Goal: Information Seeking & Learning: Understand process/instructions

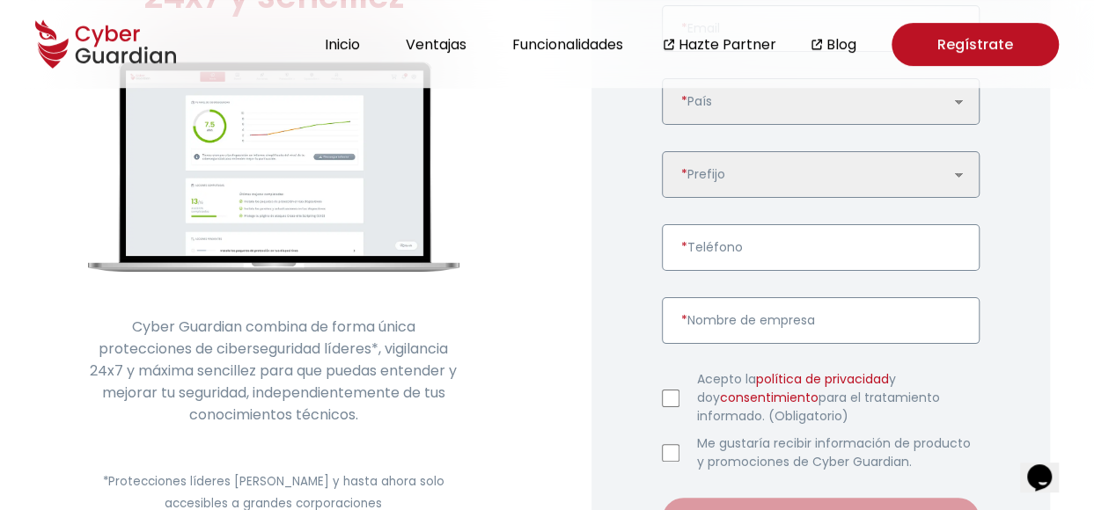
scroll to position [352, 0]
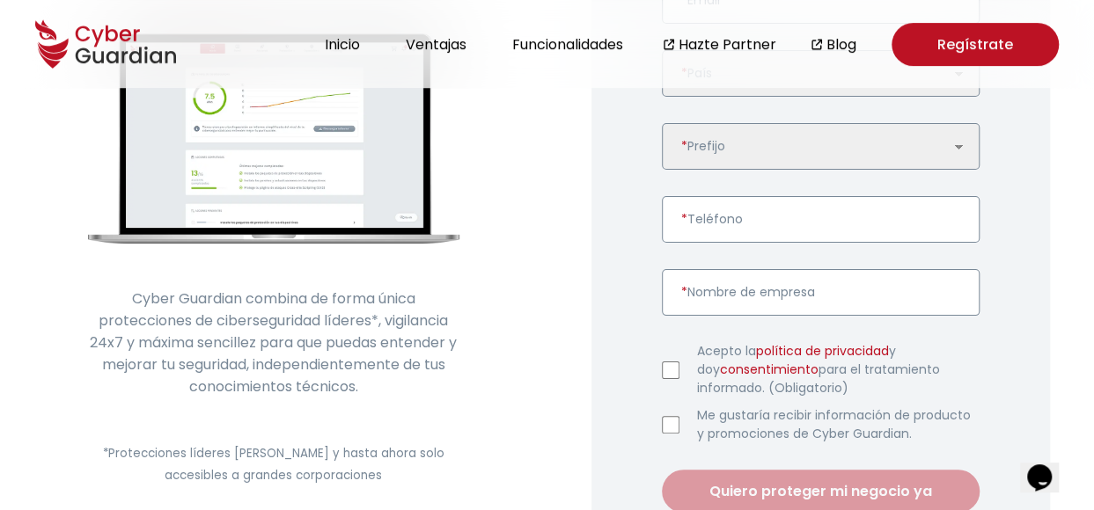
click at [787, 345] on link "política de privacidad" at bounding box center [822, 351] width 133 height 18
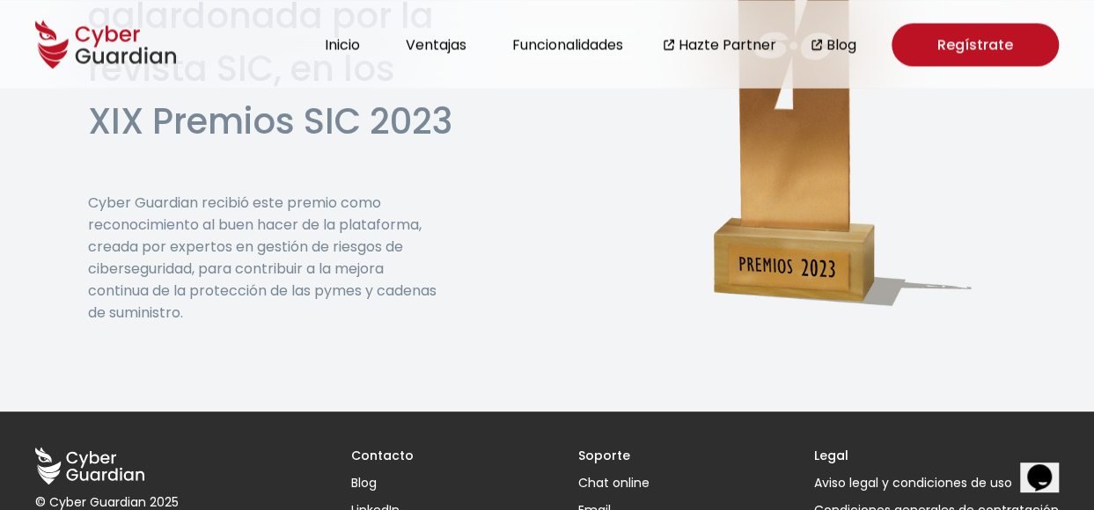
scroll to position [4846, 0]
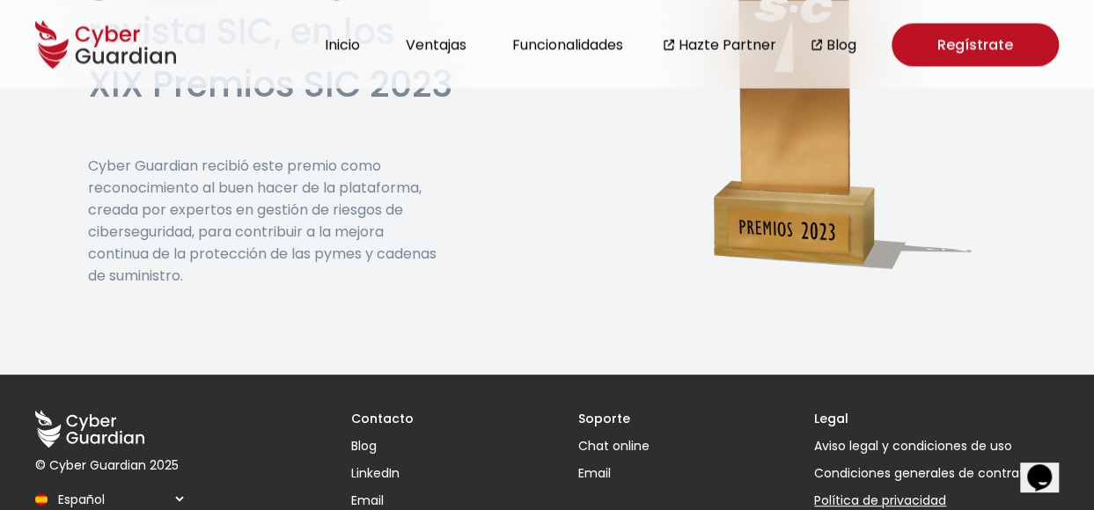
click at [901, 492] on link "Política de privacidad" at bounding box center [936, 501] width 245 height 18
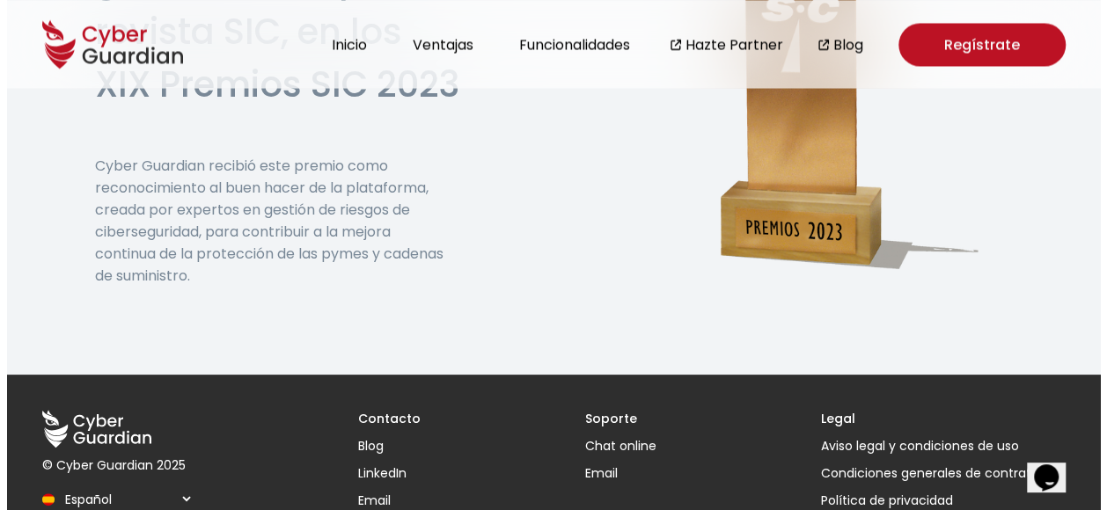
scroll to position [4825, 0]
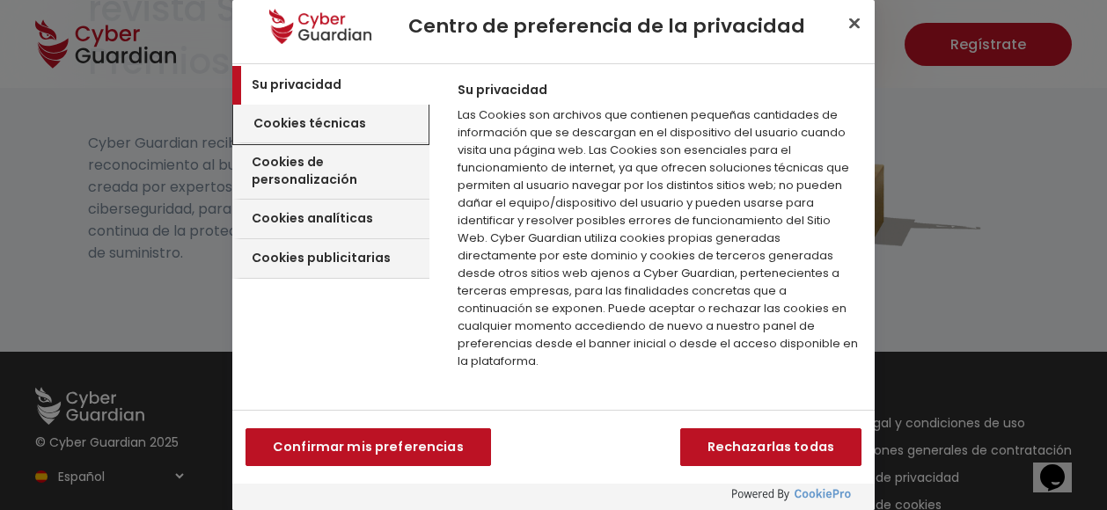
click at [343, 115] on h3 "Cookies técnicas" at bounding box center [309, 124] width 113 height 18
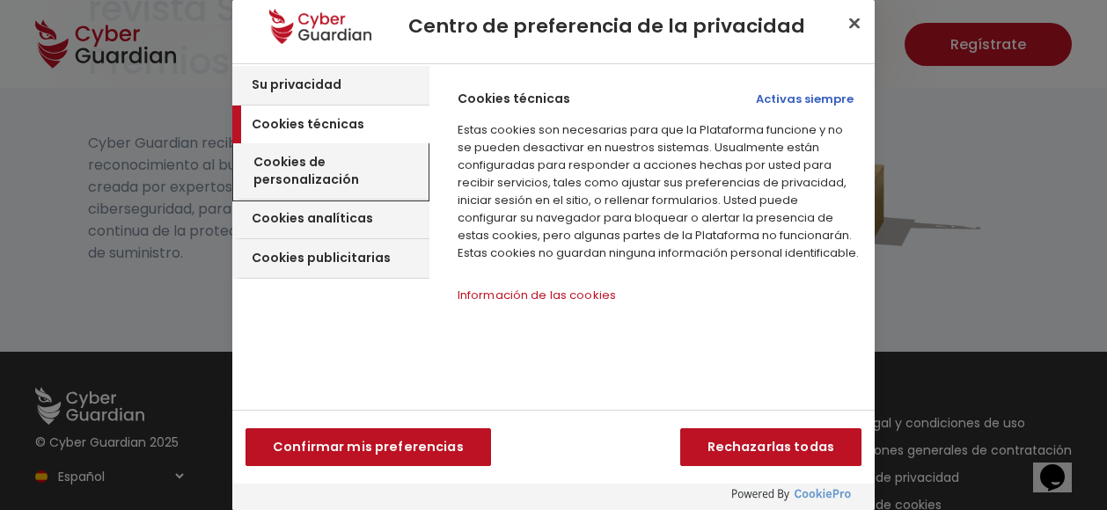
click at [364, 160] on h3 "Cookies de personalización" at bounding box center [338, 171] width 170 height 34
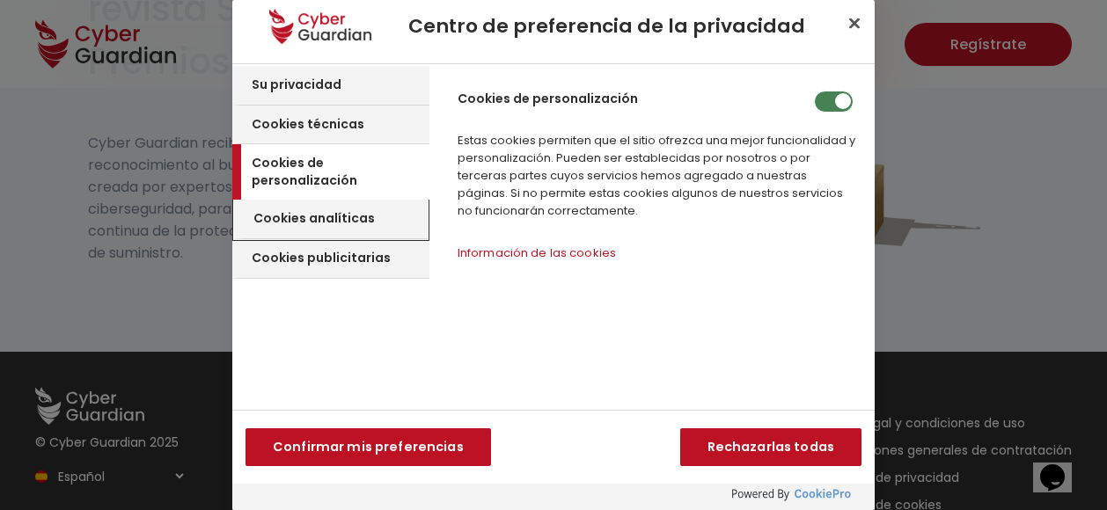
click at [347, 217] on div "Cookies analíticas" at bounding box center [331, 220] width 194 height 40
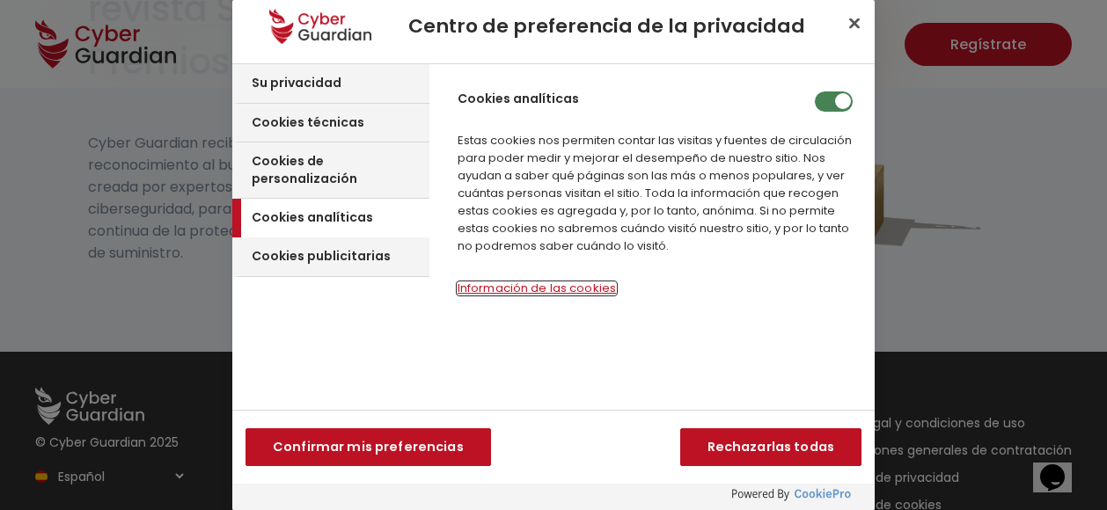
click at [532, 282] on button "Información de las cookies‎" at bounding box center [537, 288] width 158 height 12
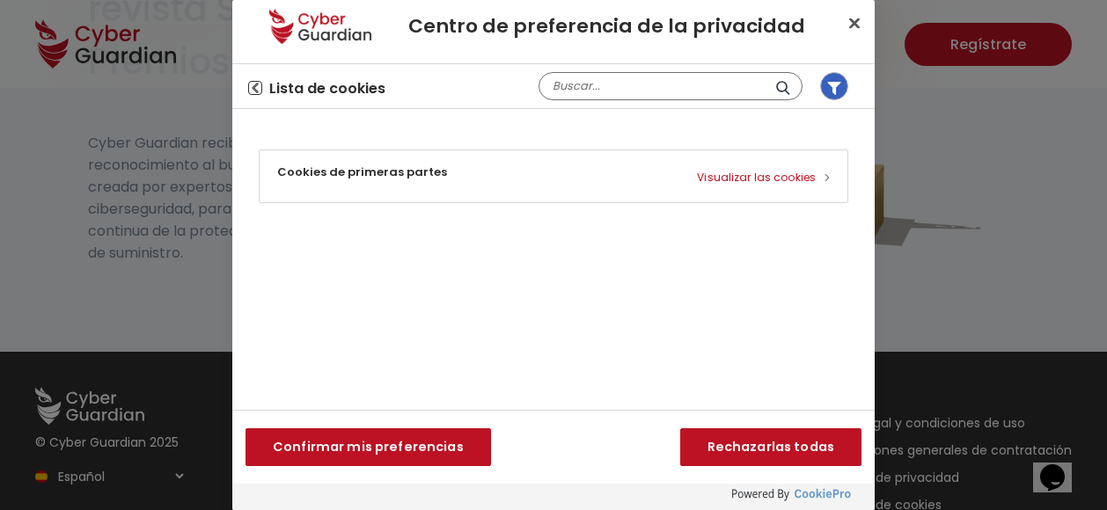
click at [253, 88] on icon "Volver al centro de preferencias" at bounding box center [255, 88] width 7 height 11
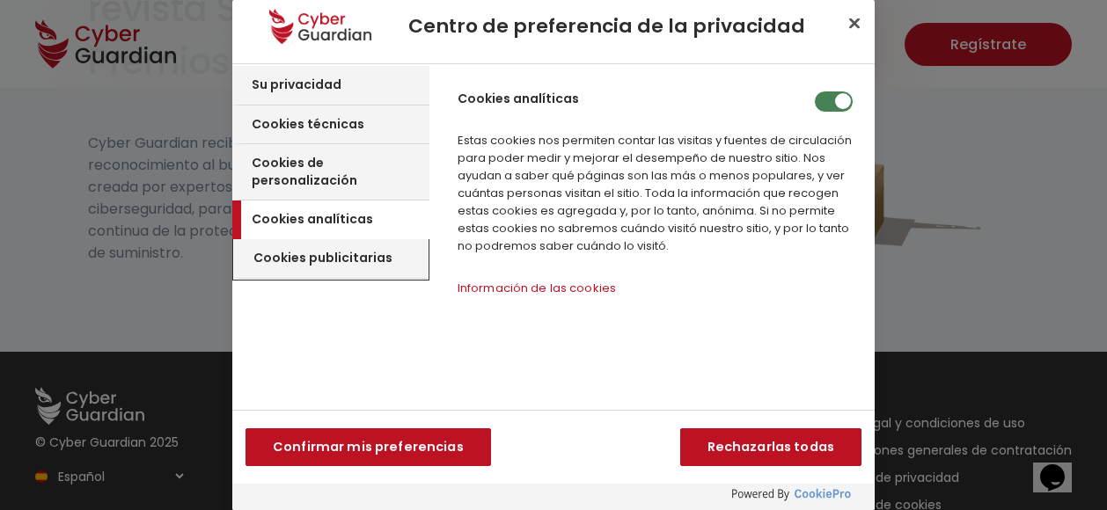
click at [364, 250] on h3 "Cookies publicitarias" at bounding box center [322, 259] width 139 height 18
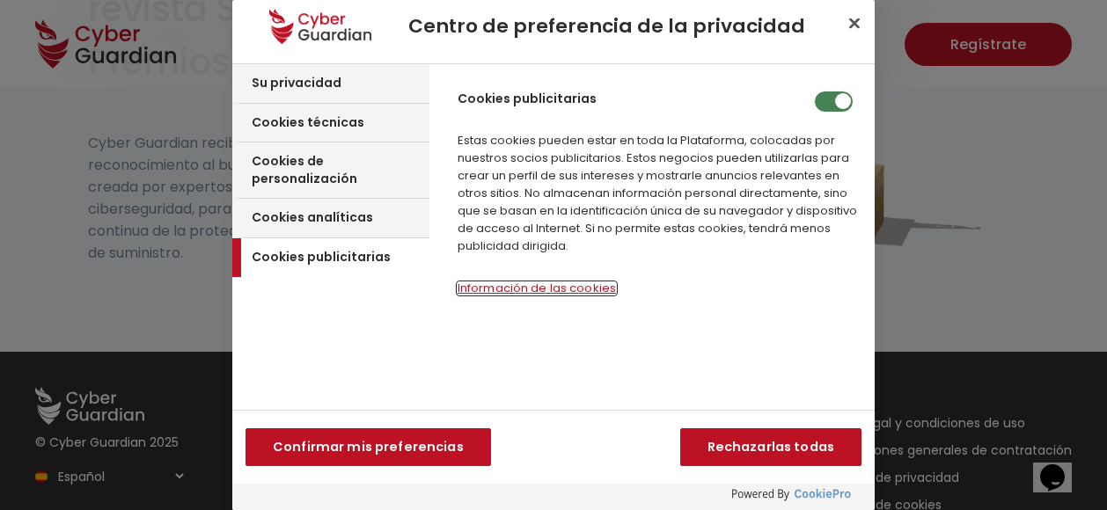
click at [590, 282] on button "Información de las cookies‎" at bounding box center [537, 288] width 158 height 12
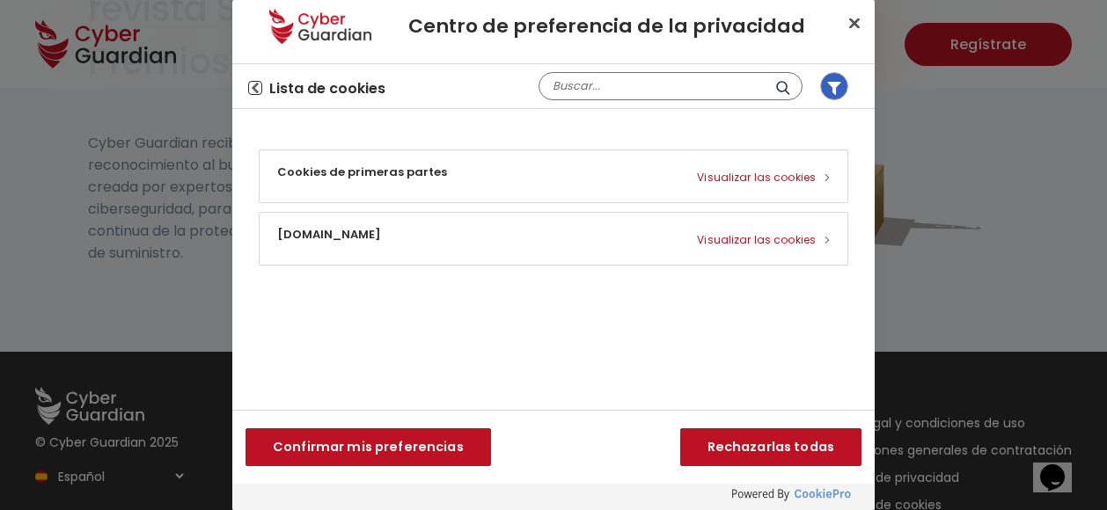
click at [255, 83] on icon "Volver al centro de preferencias" at bounding box center [255, 88] width 7 height 11
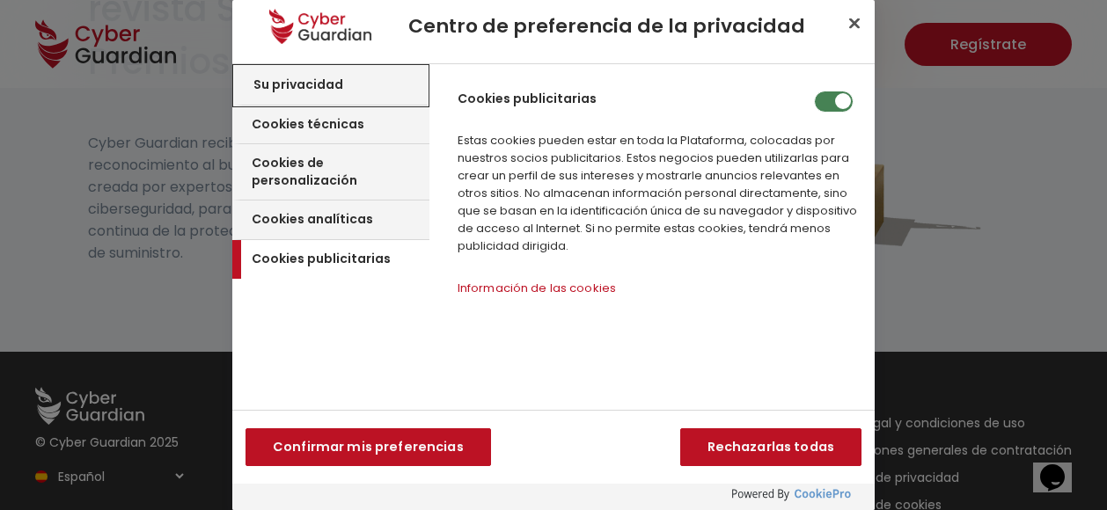
click at [255, 83] on h3 "Su privacidad" at bounding box center [298, 86] width 90 height 18
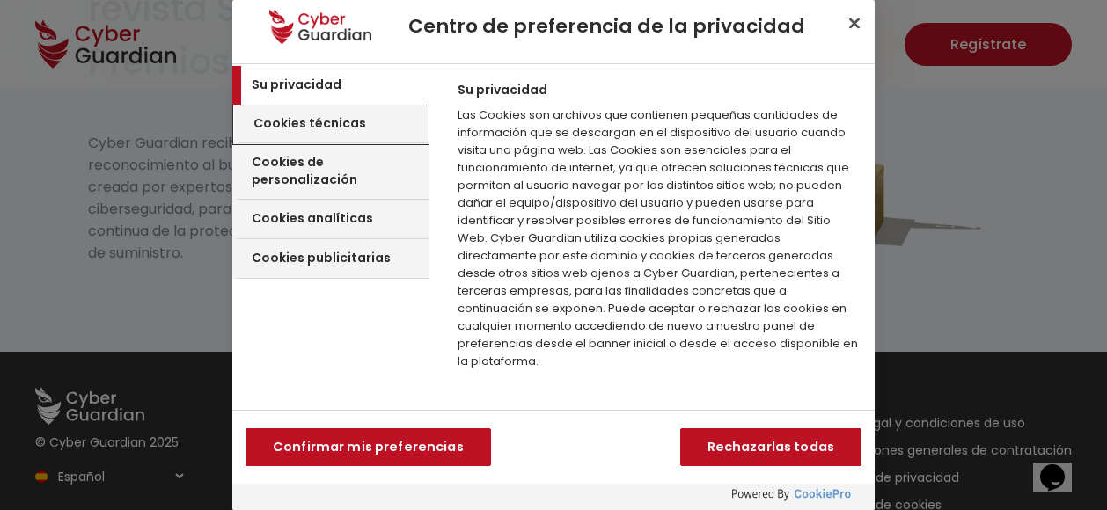
click at [352, 121] on h3 "Cookies técnicas" at bounding box center [309, 124] width 113 height 18
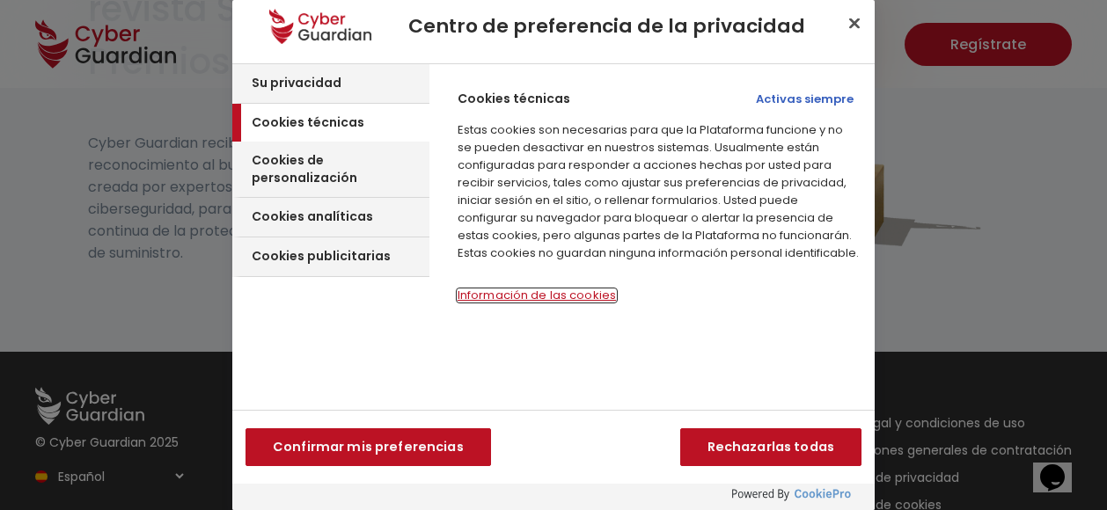
click at [513, 289] on button "Información de las cookies‎" at bounding box center [537, 295] width 158 height 12
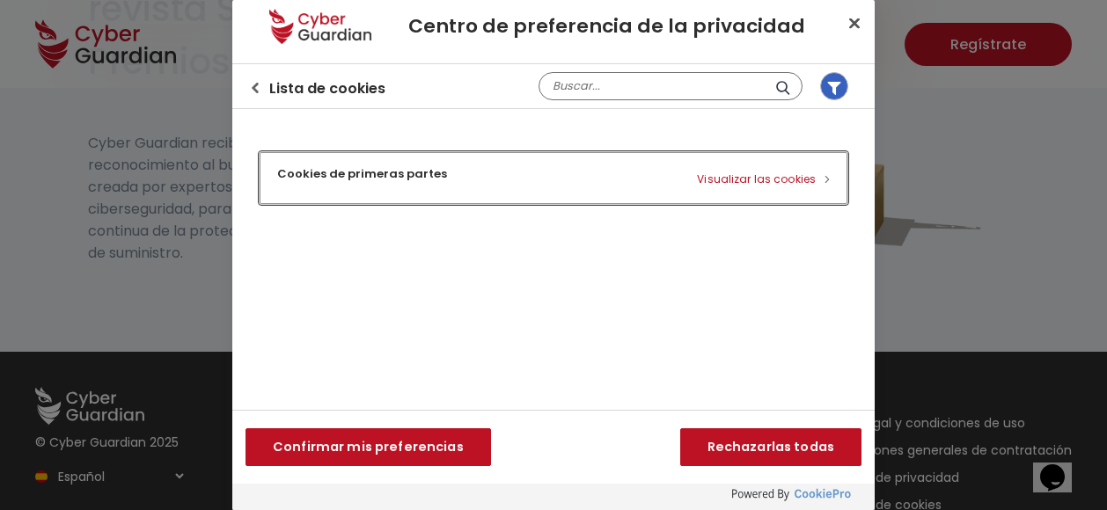
click at [740, 176] on button "Cookies de primeras partes Visualizar las cookies" at bounding box center [554, 178] width 588 height 52
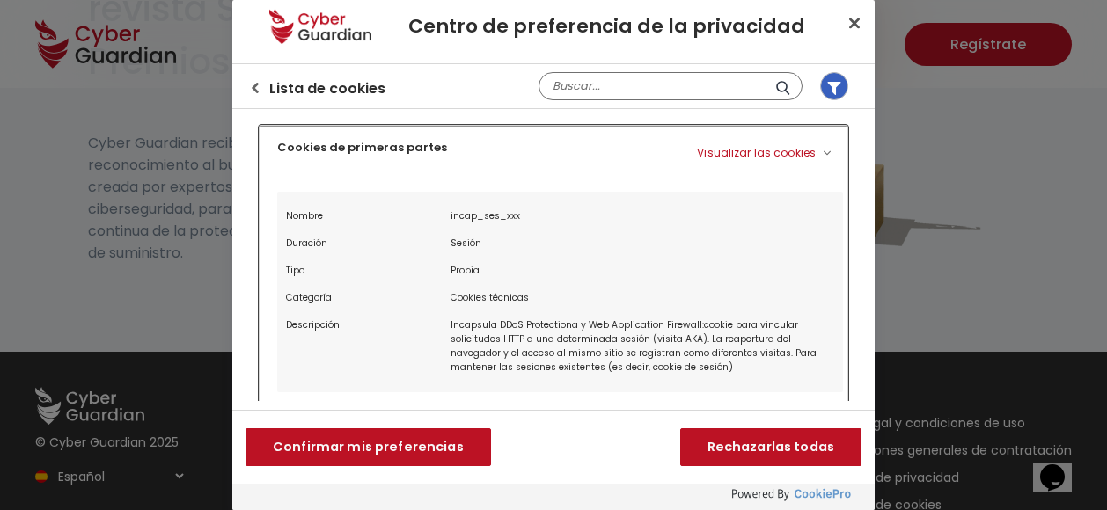
scroll to position [0, 0]
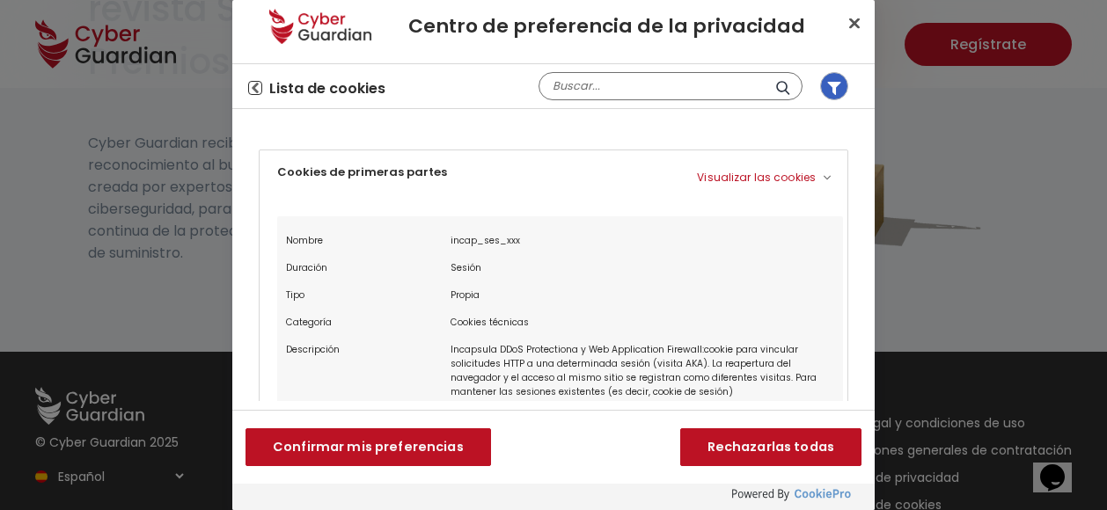
click at [256, 85] on icon "Volver al centro de preferencias" at bounding box center [255, 88] width 7 height 11
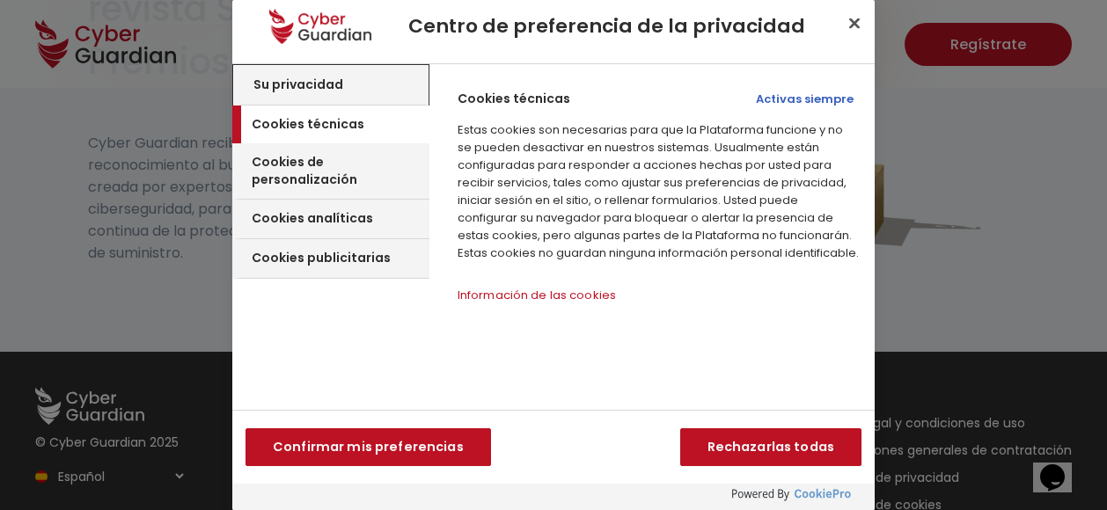
click at [280, 79] on h3 "Su privacidad" at bounding box center [298, 86] width 90 height 18
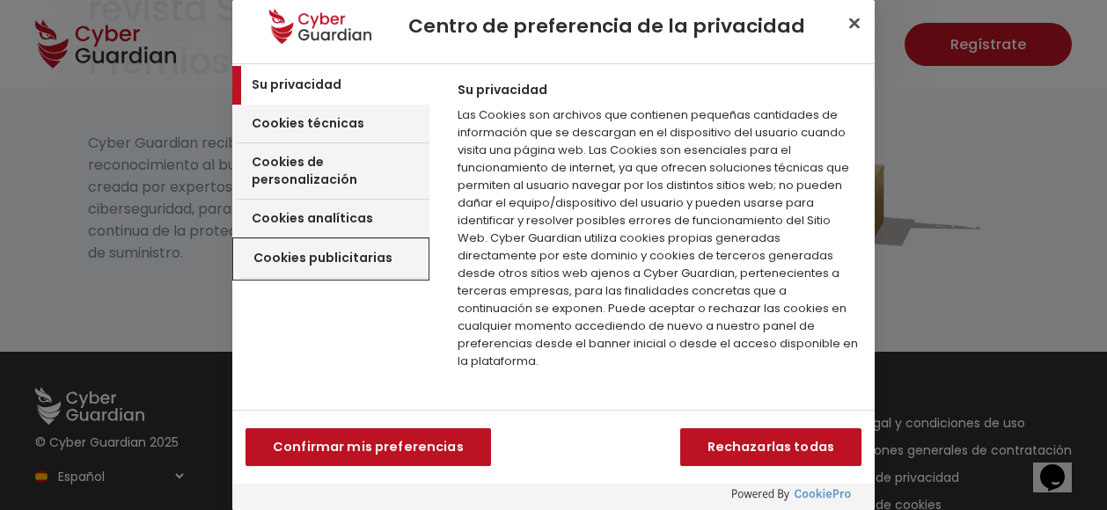
click at [358, 250] on h3 "Cookies publicitarias" at bounding box center [322, 259] width 139 height 18
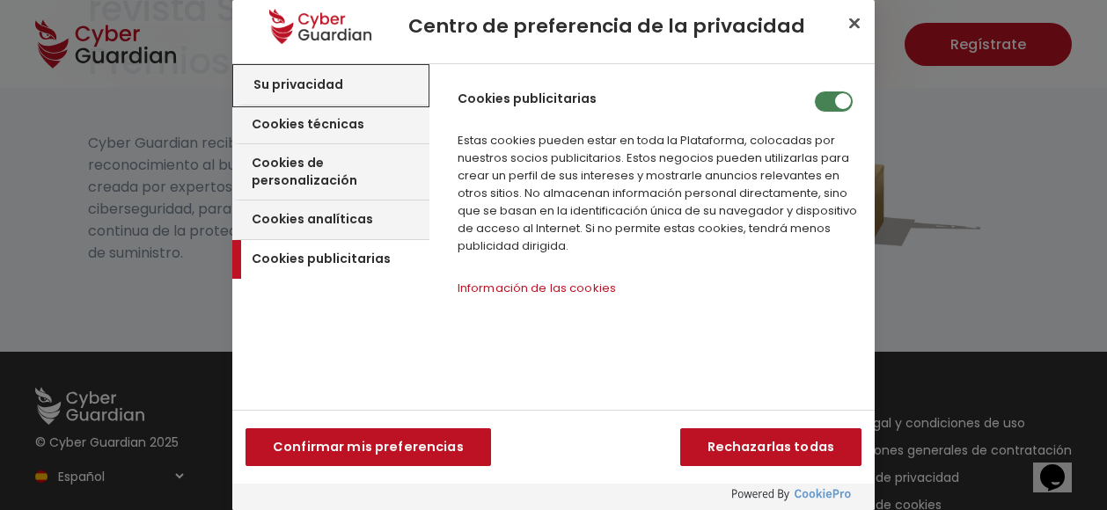
click at [325, 85] on h3 "Su privacidad" at bounding box center [298, 86] width 90 height 18
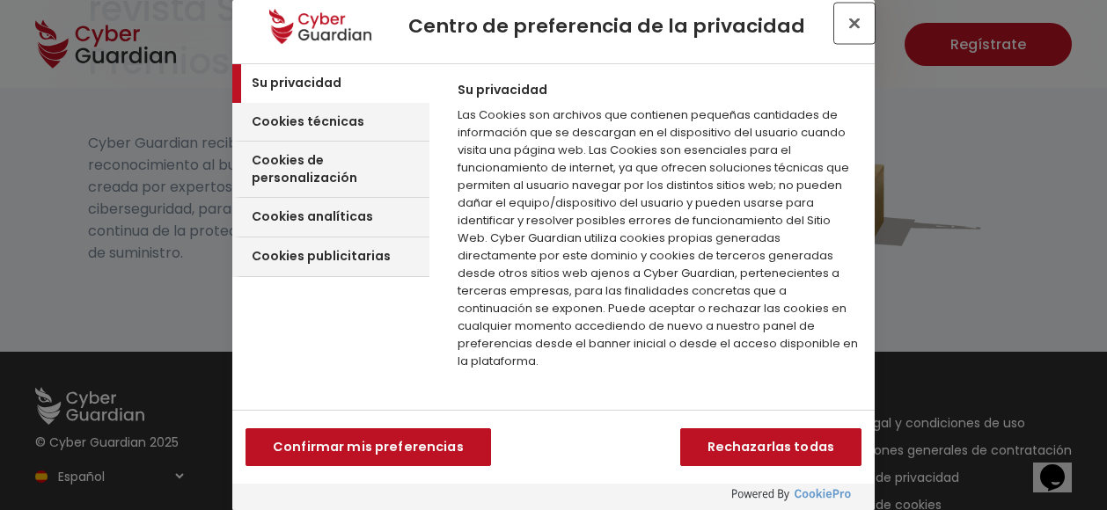
click at [856, 22] on button "Cerrar centro de preferencias" at bounding box center [854, 23] width 39 height 39
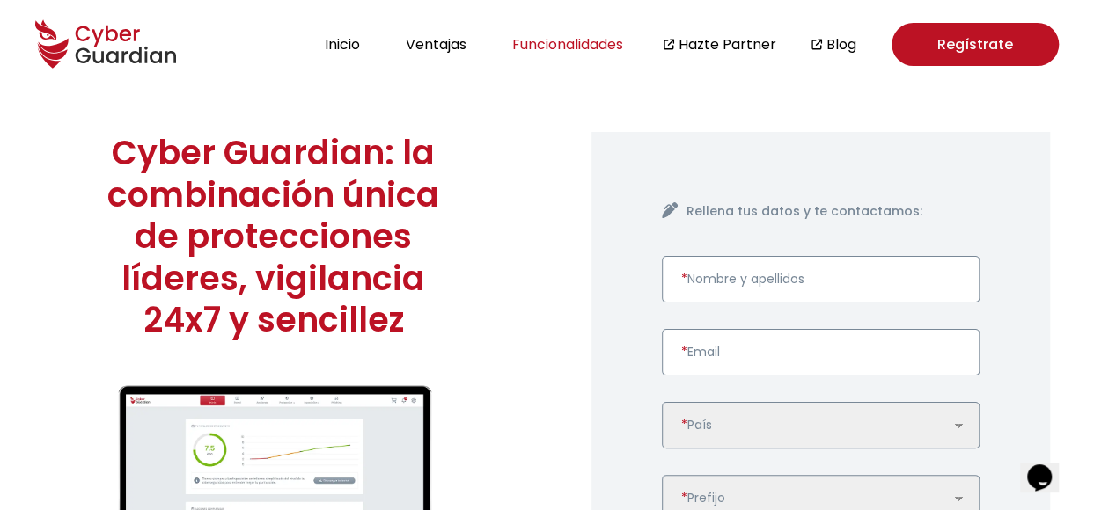
click at [546, 44] on button "Funcionalidades" at bounding box center [567, 45] width 121 height 24
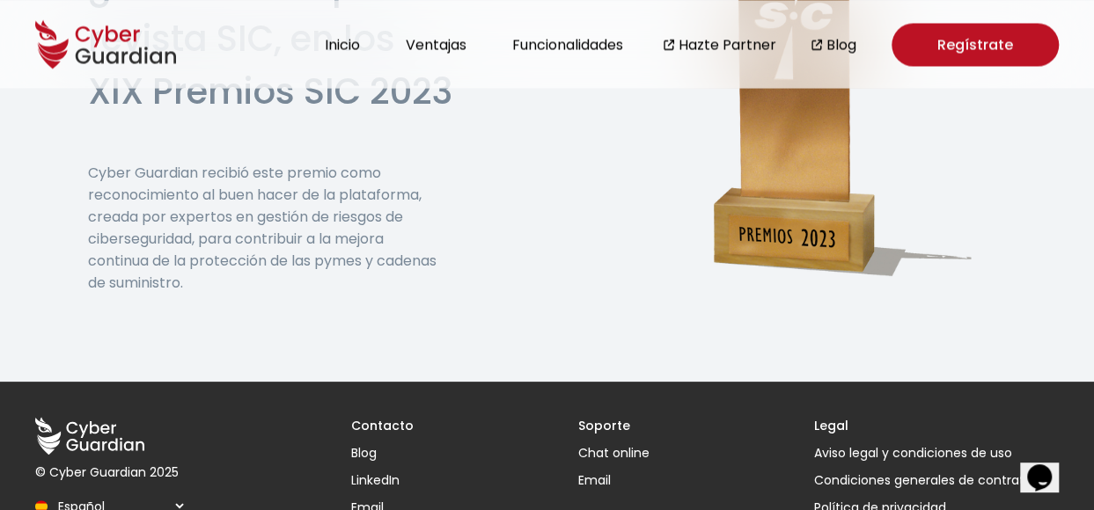
scroll to position [4846, 0]
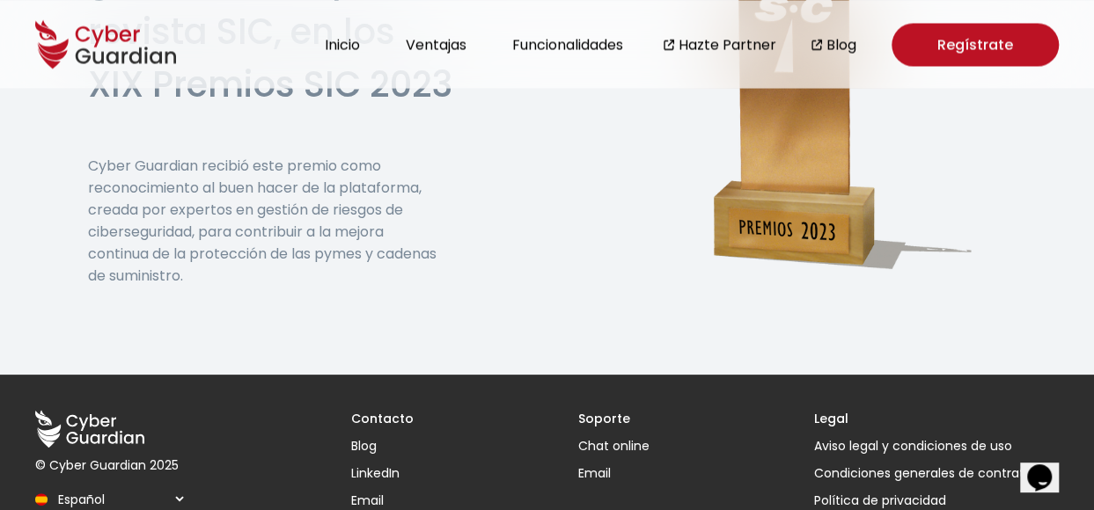
click at [177, 484] on select "Español English Português (BR)" at bounding box center [119, 499] width 135 height 31
select select "/en/"
click at [52, 484] on select "Español English Português (BR)" at bounding box center [119, 499] width 135 height 31
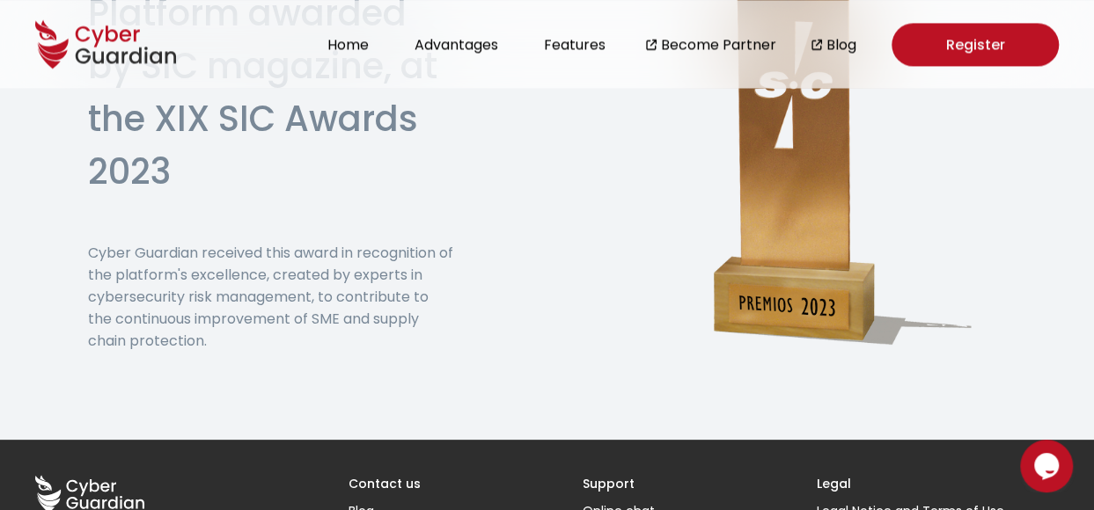
scroll to position [4632, 0]
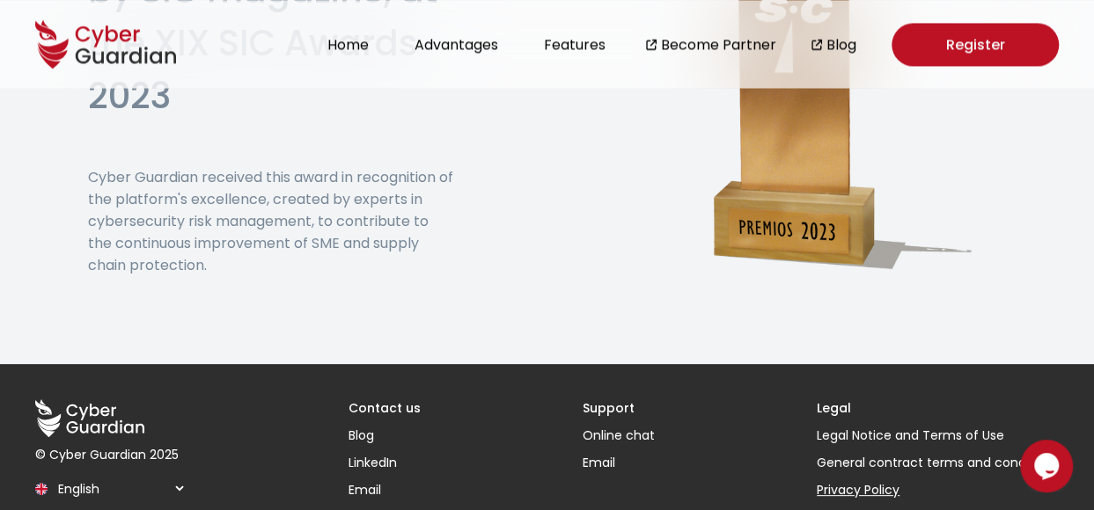
click at [887, 481] on link "Privacy Policy" at bounding box center [938, 490] width 242 height 18
